Goal: Check status: Check status

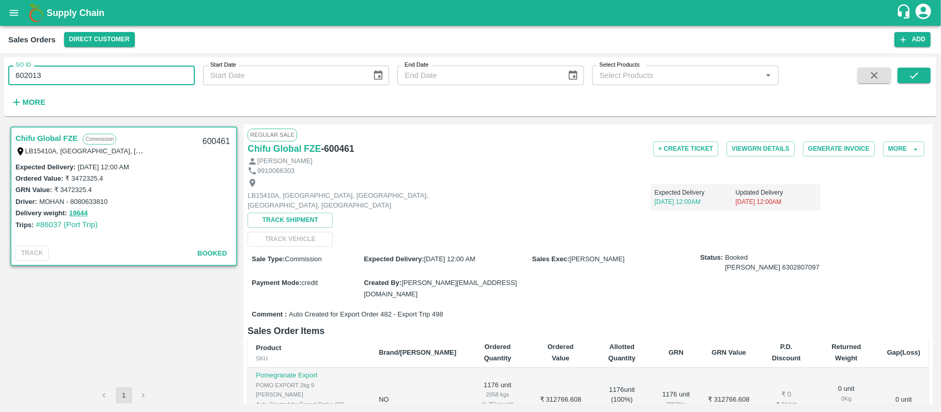
scroll to position [127, 0]
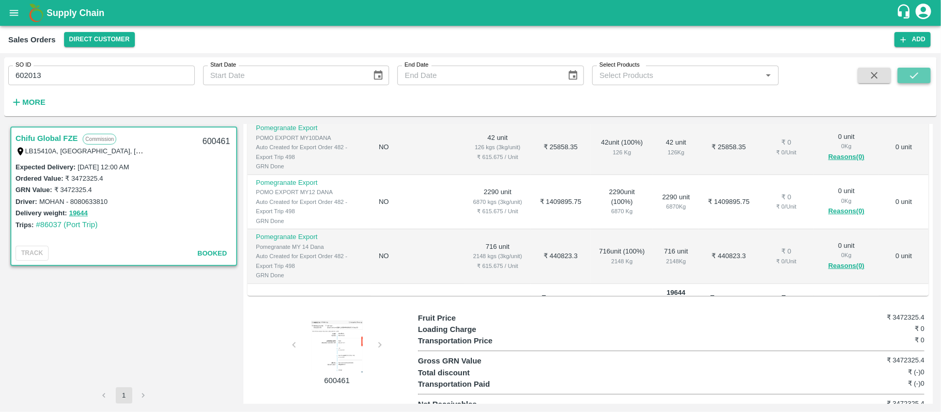
click at [905, 70] on button "submit" at bounding box center [913, 75] width 33 height 15
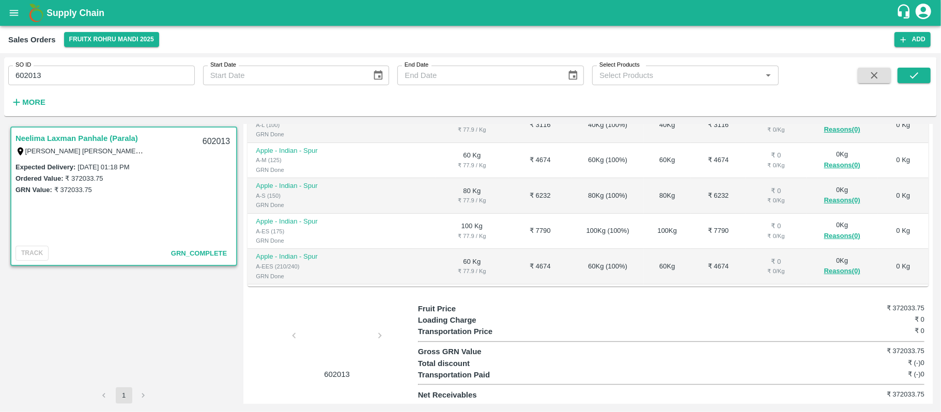
scroll to position [236, 0]
click at [333, 336] on div at bounding box center [336, 337] width 77 height 55
click at [343, 338] on div at bounding box center [336, 337] width 77 height 55
click at [108, 84] on input "602013" at bounding box center [101, 76] width 186 height 20
paste input "text"
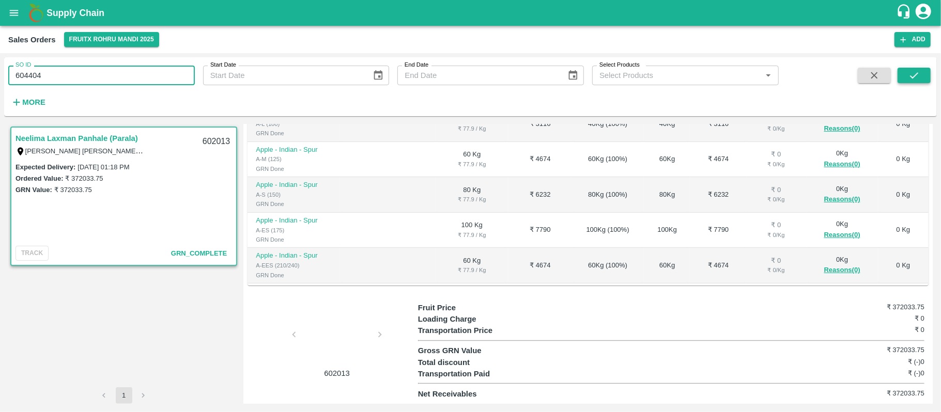
click at [905, 71] on button "submit" at bounding box center [913, 75] width 33 height 15
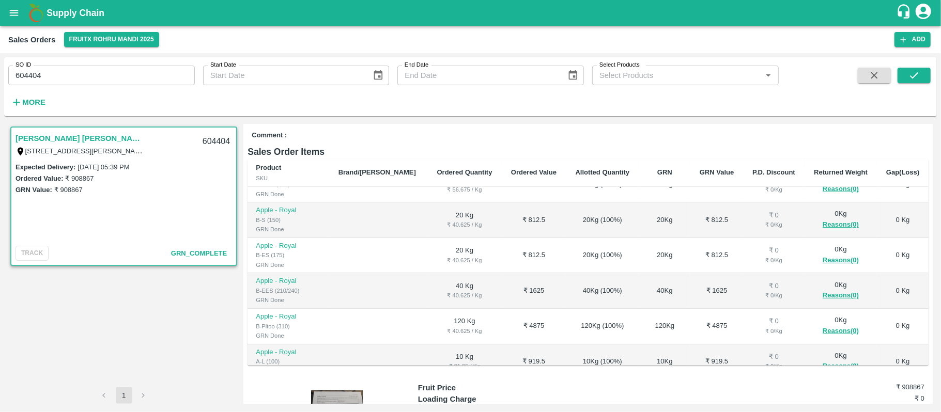
scroll to position [207, 0]
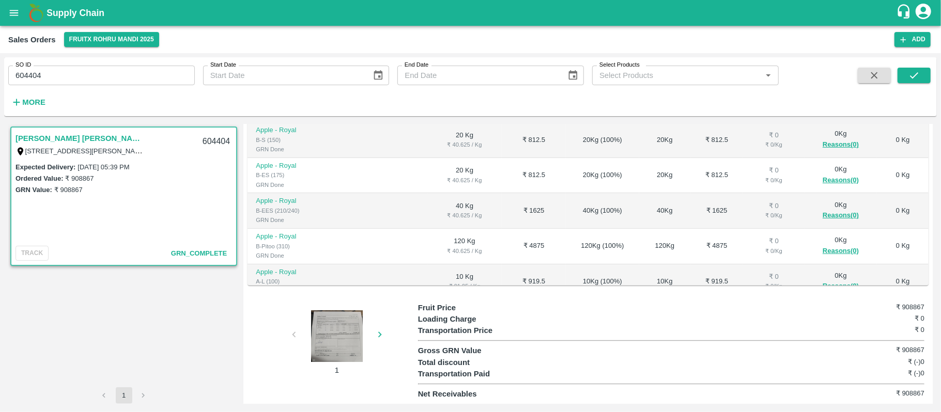
click at [332, 330] on div at bounding box center [336, 336] width 77 height 52
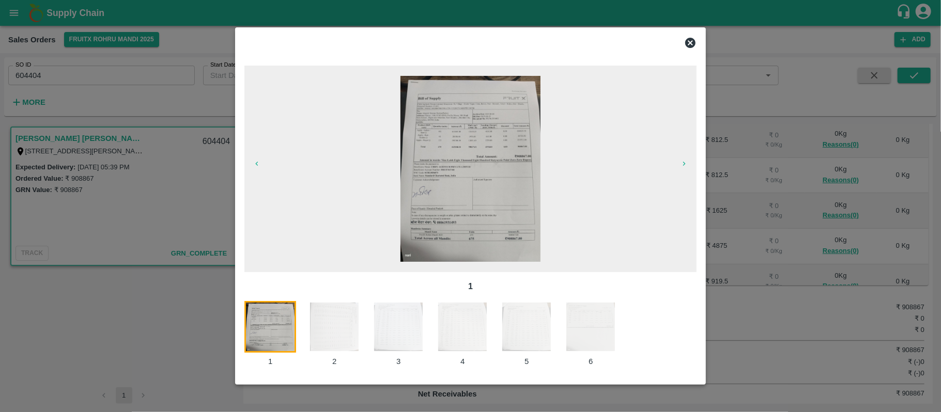
click at [601, 327] on img at bounding box center [591, 327] width 52 height 52
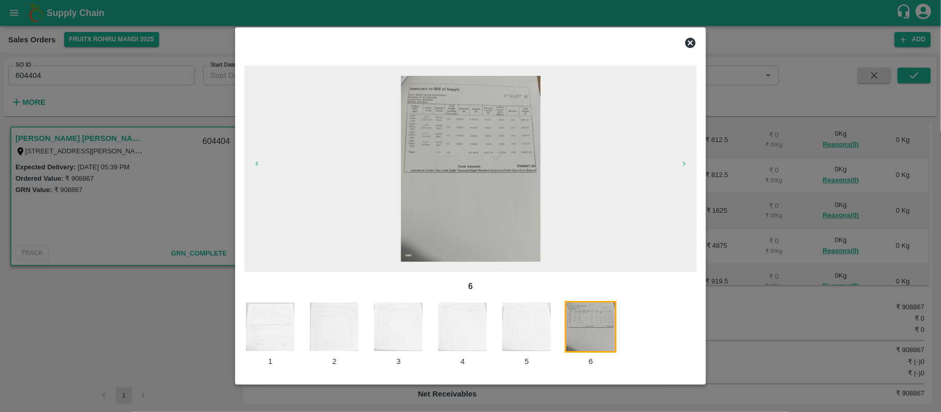
click at [524, 327] on img at bounding box center [526, 327] width 52 height 52
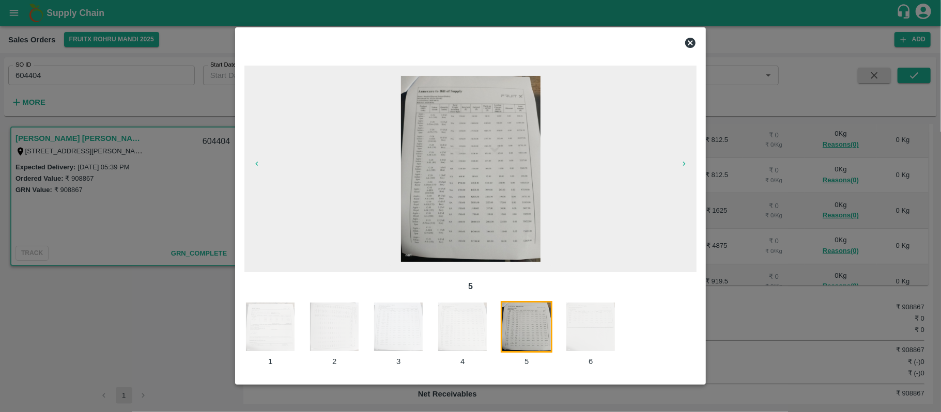
click at [467, 330] on img at bounding box center [462, 327] width 52 height 52
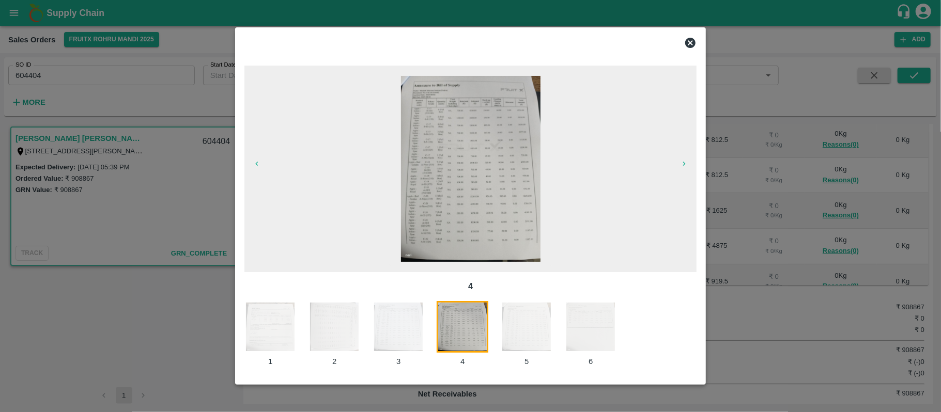
click at [396, 328] on img at bounding box center [398, 327] width 52 height 52
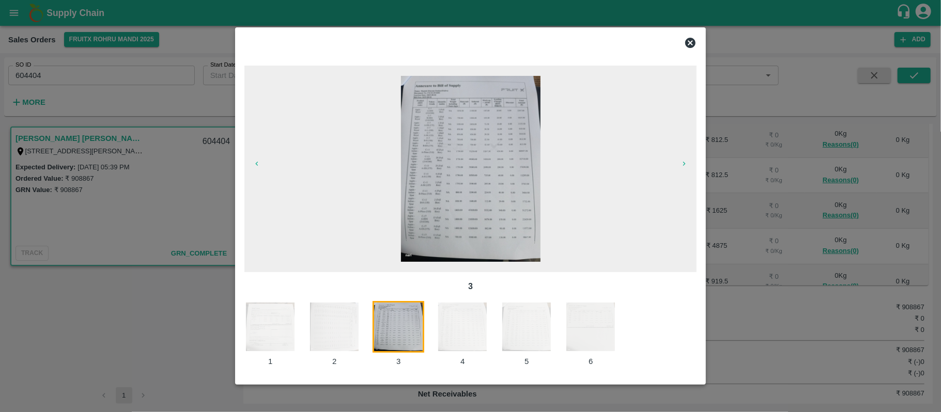
click at [350, 325] on img at bounding box center [334, 327] width 52 height 52
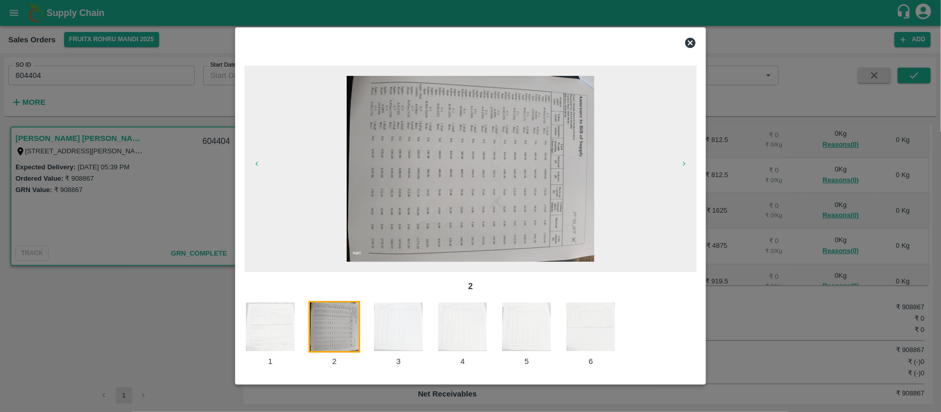
click at [267, 324] on img at bounding box center [270, 327] width 52 height 52
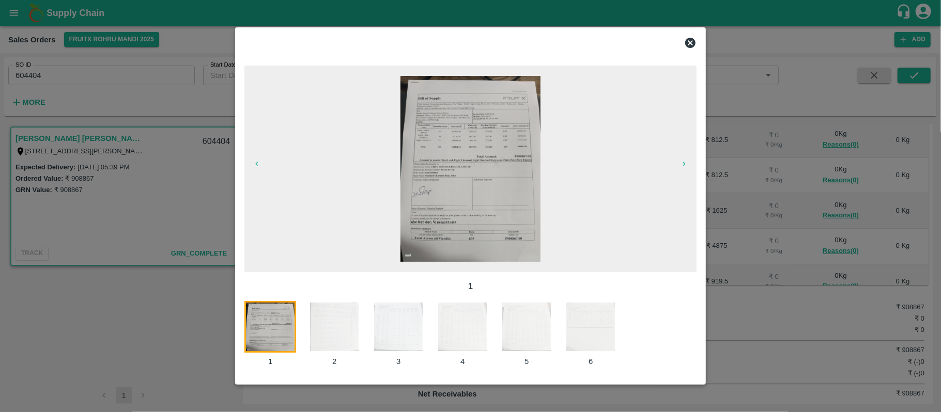
click at [577, 333] on img at bounding box center [591, 327] width 52 height 52
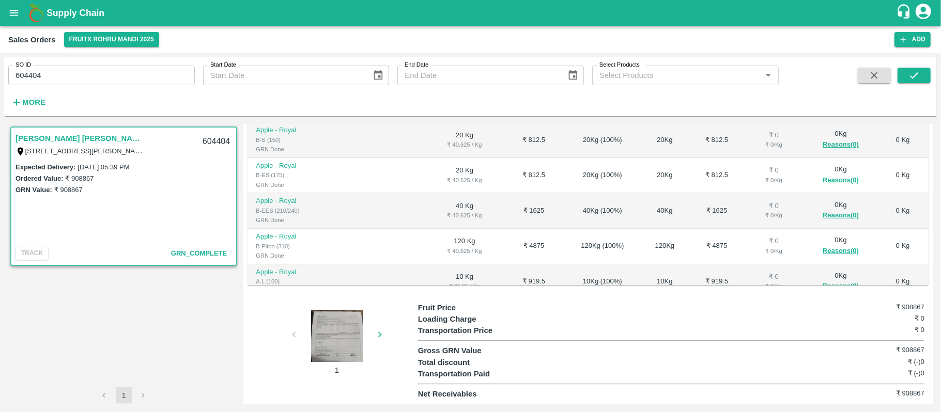
click at [210, 143] on div "604404" at bounding box center [216, 142] width 40 height 24
copy div "604404"
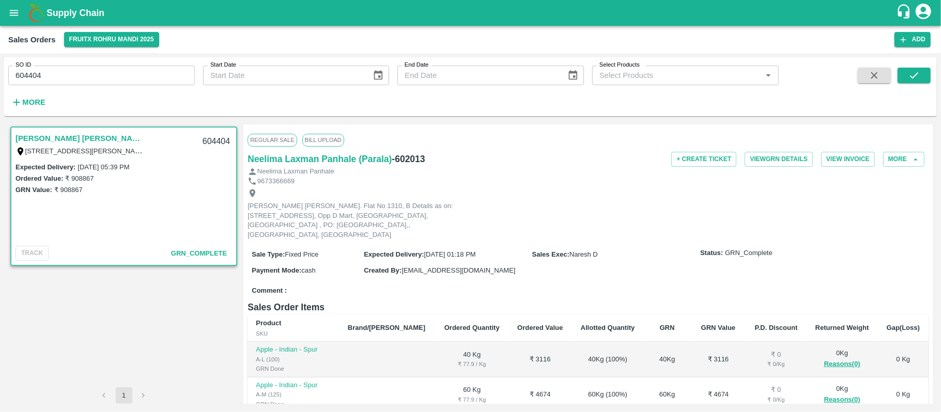
click at [404, 155] on h6 "- 602013" at bounding box center [407, 159] width 33 height 14
copy h6 "602013"
click at [96, 83] on input "604404" at bounding box center [101, 76] width 186 height 20
paste input "text"
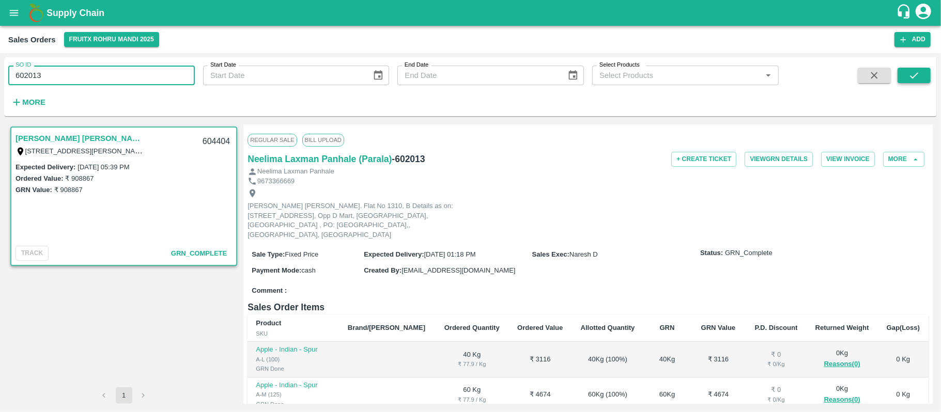
type input "602013"
click at [913, 81] on icon "submit" at bounding box center [913, 75] width 11 height 11
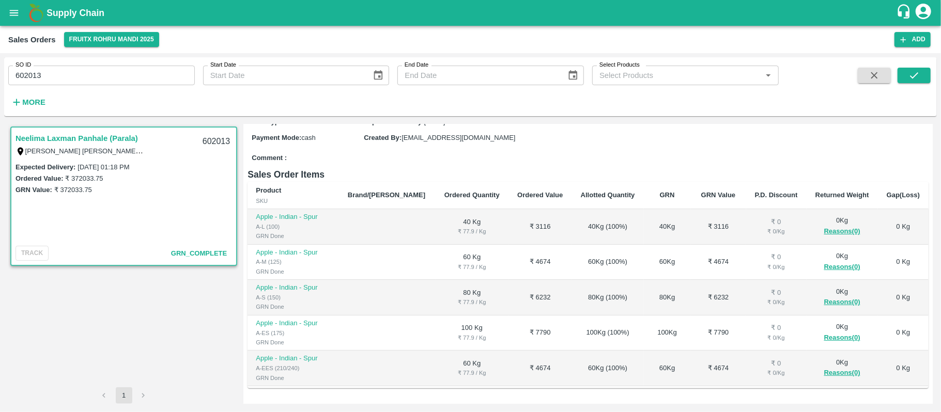
scroll to position [236, 0]
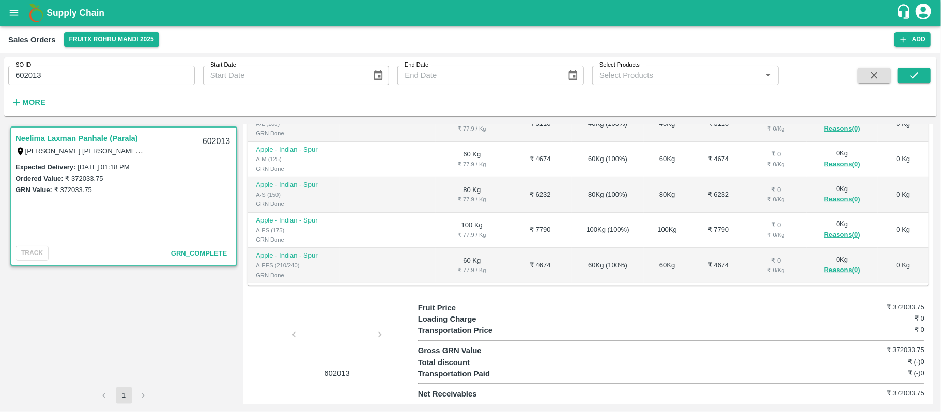
click at [344, 331] on div at bounding box center [336, 337] width 77 height 55
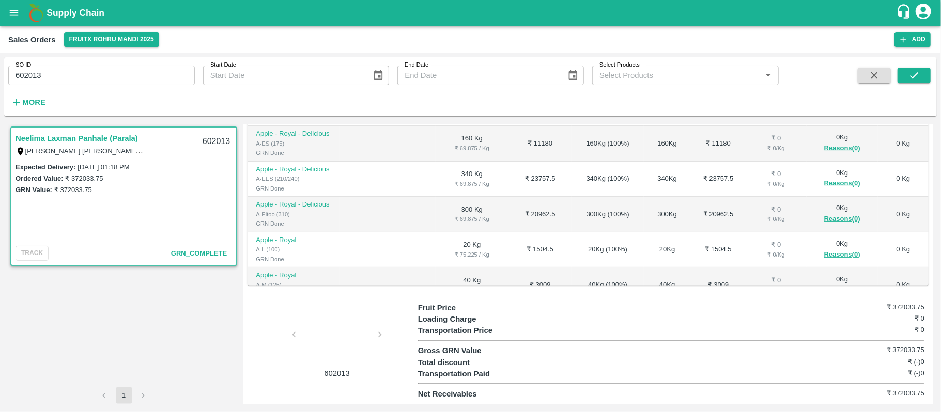
click at [332, 328] on div at bounding box center [336, 337] width 77 height 55
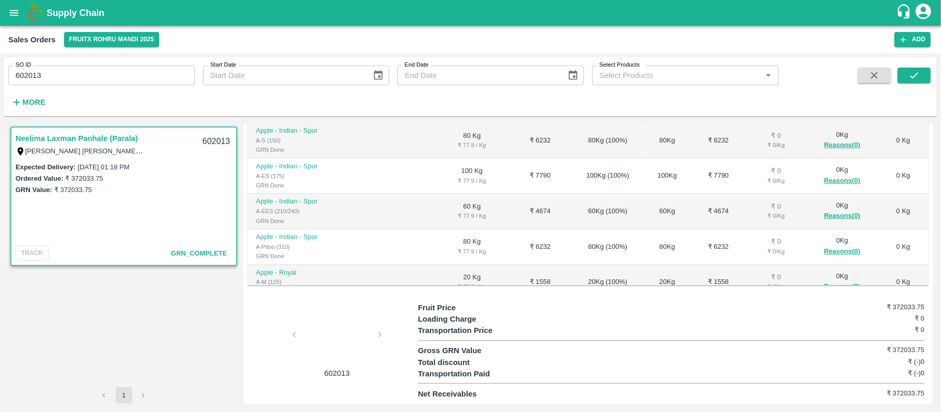
scroll to position [69, 0]
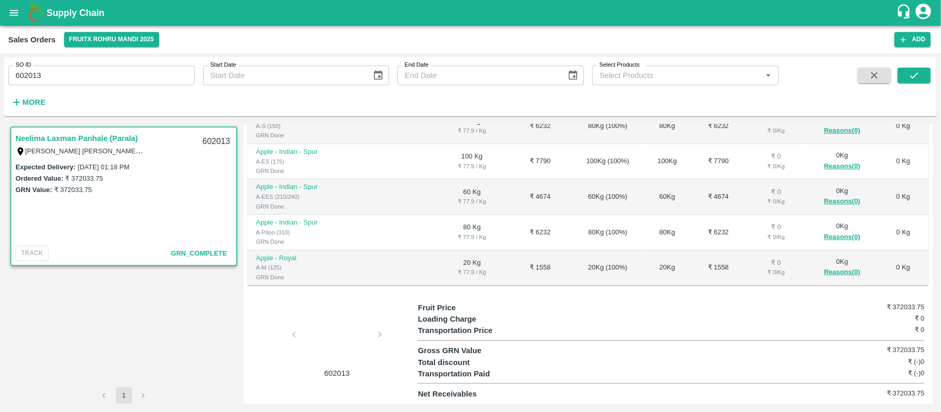
click at [344, 328] on div at bounding box center [336, 337] width 77 height 55
